Goal: Task Accomplishment & Management: Use online tool/utility

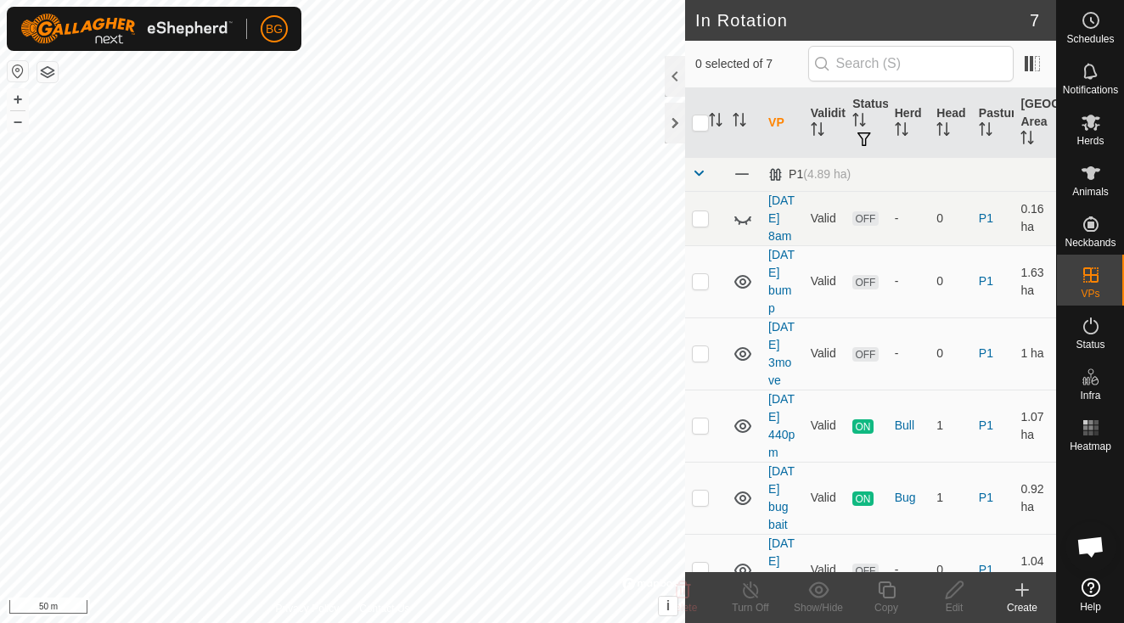
click at [1021, 590] on icon at bounding box center [1022, 590] width 12 height 0
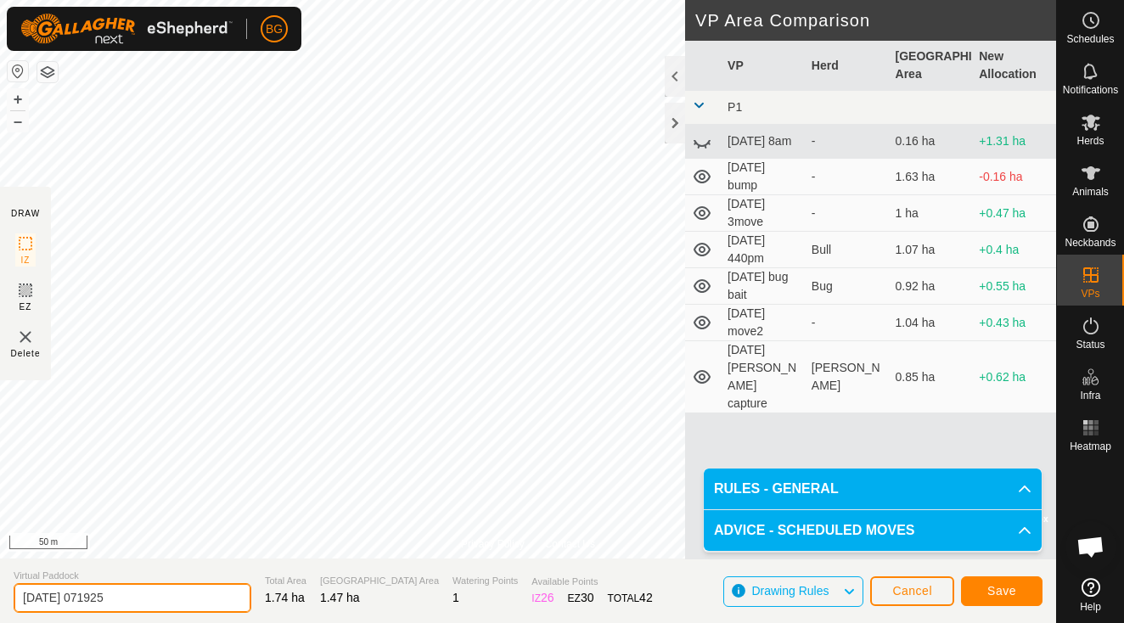
click at [165, 604] on input "[DATE] 071925" at bounding box center [133, 598] width 238 height 30
type input "[DATE] 7am"
click at [1002, 588] on span "Save" at bounding box center [1002, 591] width 29 height 14
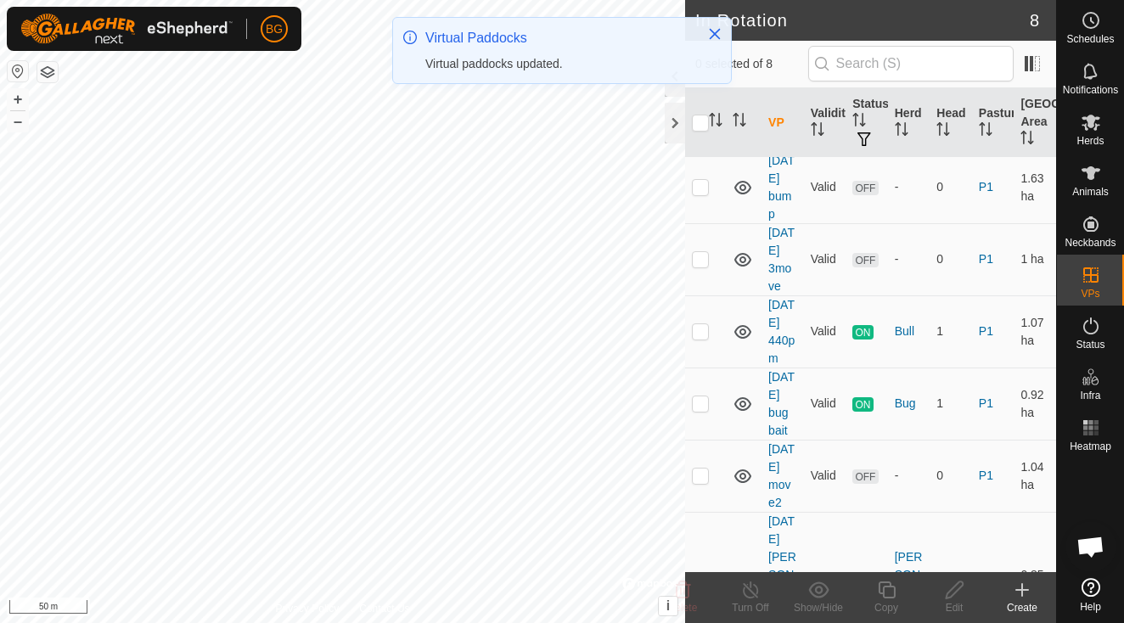
scroll to position [93, 0]
click at [1092, 126] on icon at bounding box center [1091, 123] width 19 height 16
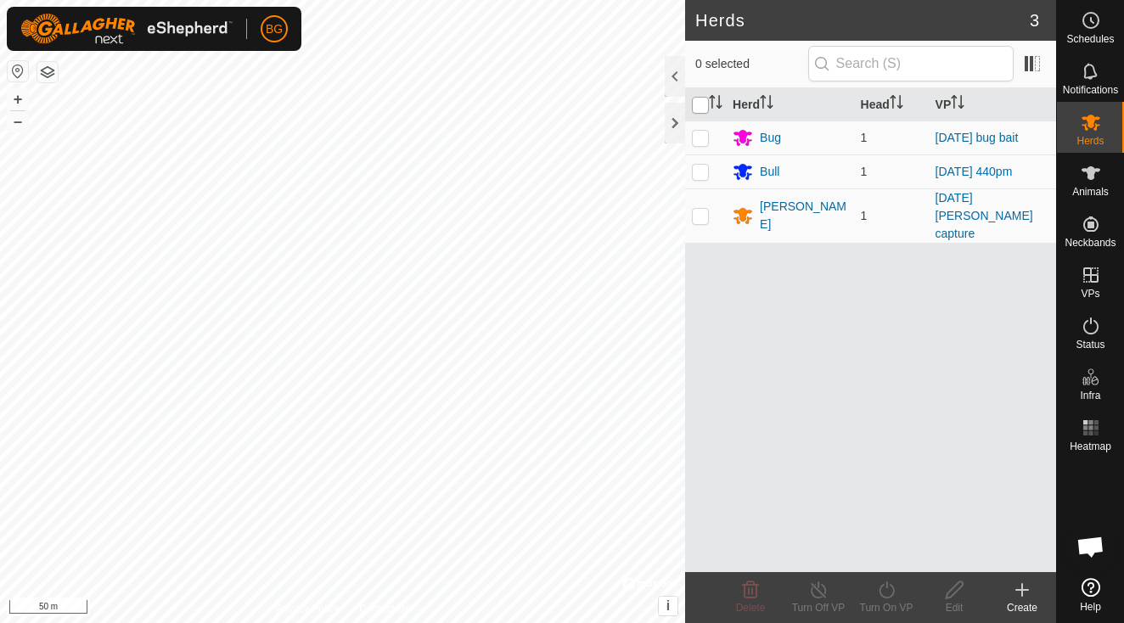
click at [700, 102] on input "checkbox" at bounding box center [700, 105] width 17 height 17
checkbox input "true"
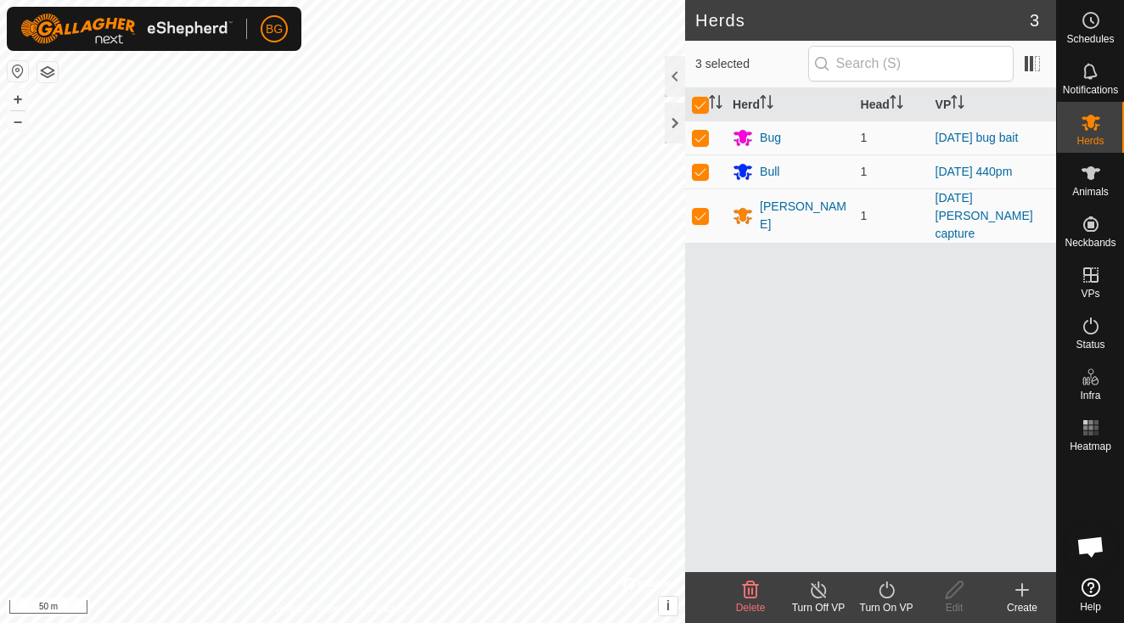
click at [884, 600] on icon at bounding box center [886, 590] width 21 height 20
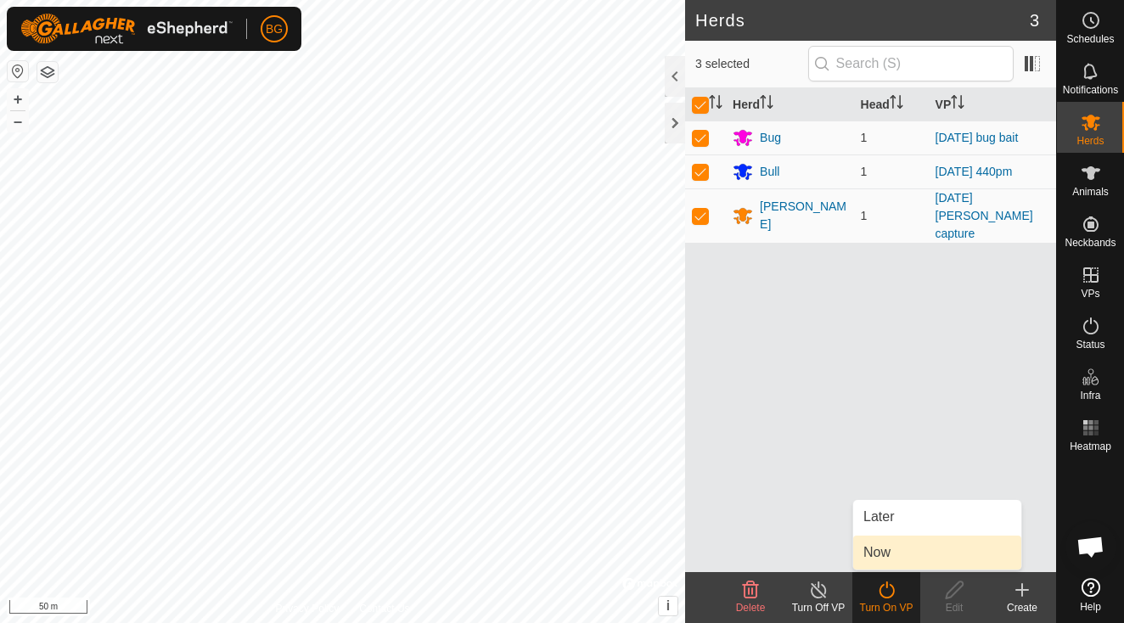
click at [894, 551] on link "Now" at bounding box center [937, 553] width 168 height 34
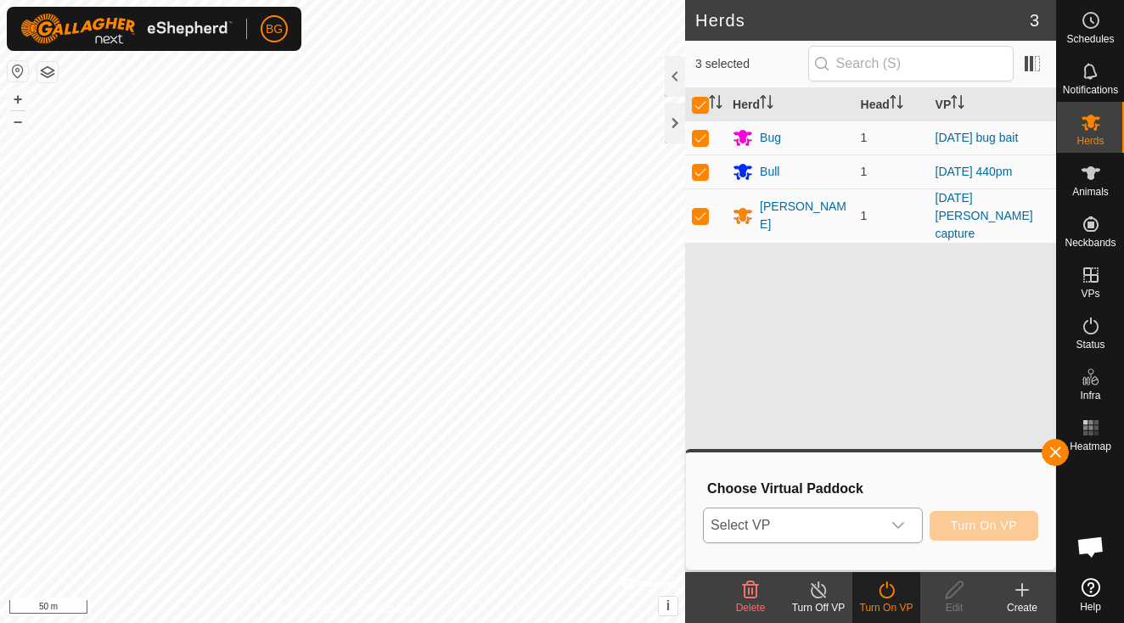
click at [898, 520] on icon "dropdown trigger" at bounding box center [899, 526] width 14 height 14
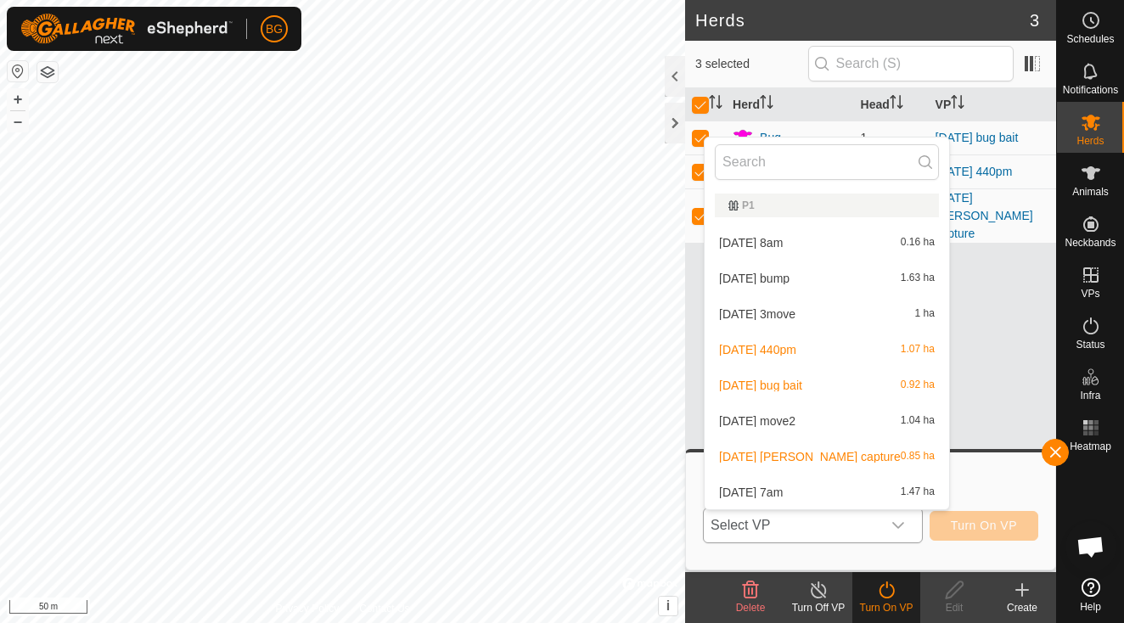
click at [819, 494] on li "[DATE] 7am 1.47 ha" at bounding box center [827, 493] width 245 height 34
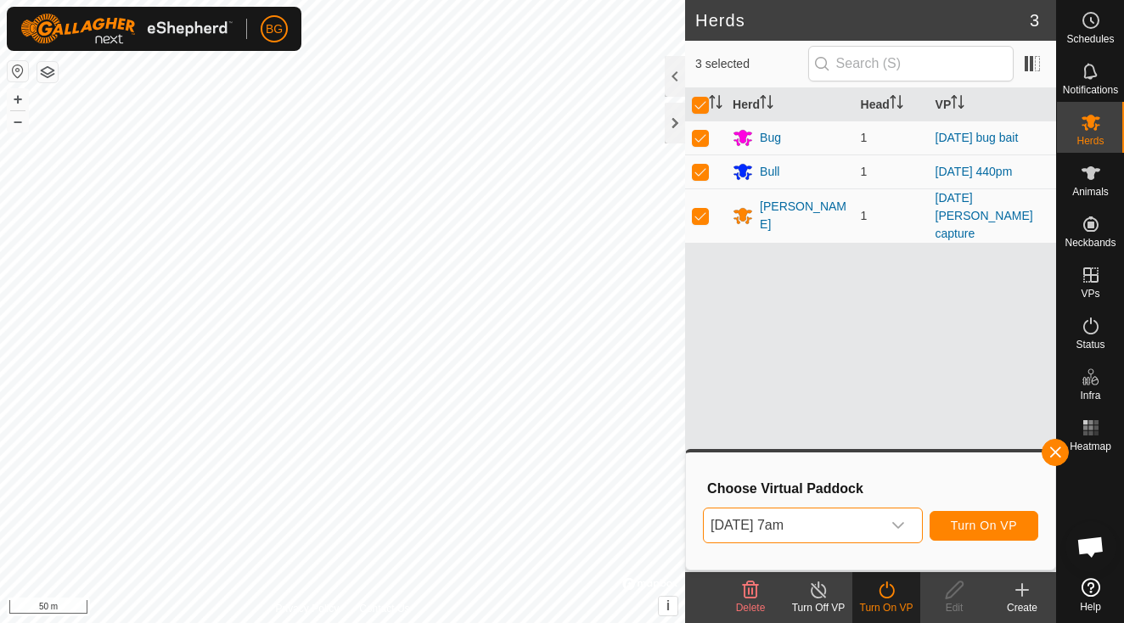
click at [988, 521] on span "Turn On VP" at bounding box center [984, 526] width 66 height 14
